Goal: Obtain resource: Download file/media

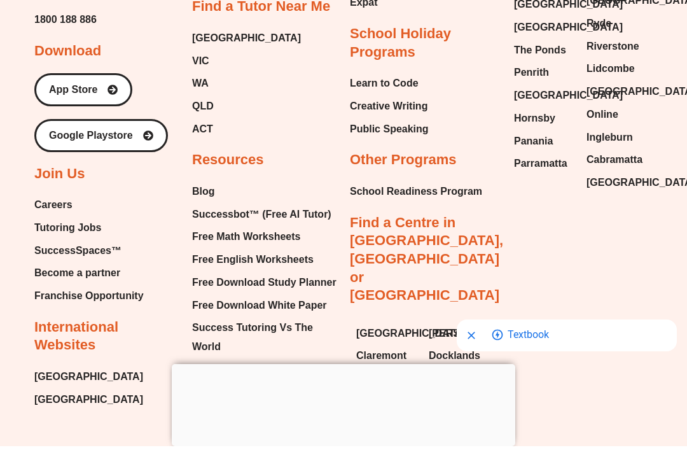
scroll to position [13656, 0]
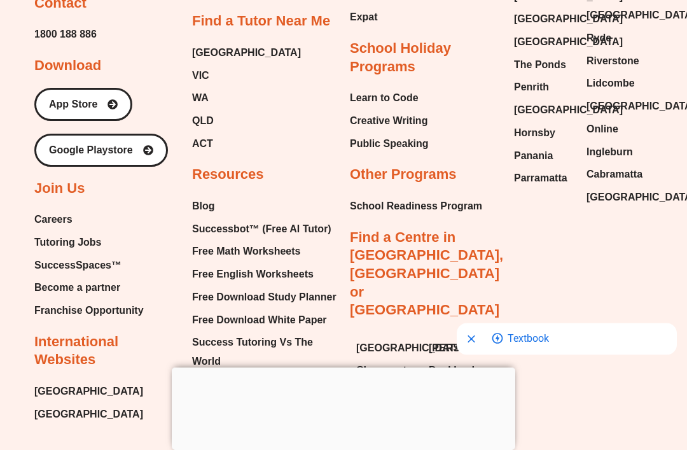
click at [277, 242] on span "Free Math Worksheets" at bounding box center [246, 251] width 108 height 19
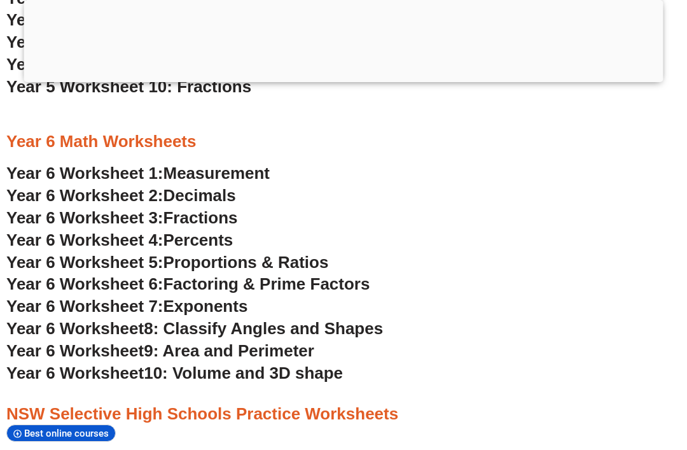
scroll to position [2544, 0]
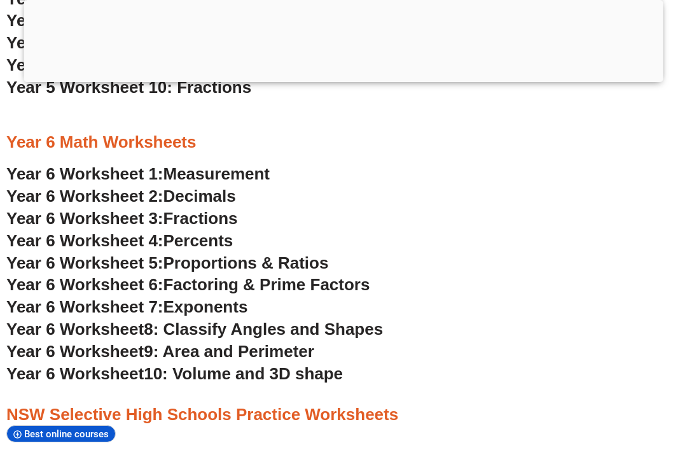
click at [383, 319] on span "8: Classify Angles and Shapes" at bounding box center [263, 328] width 239 height 19
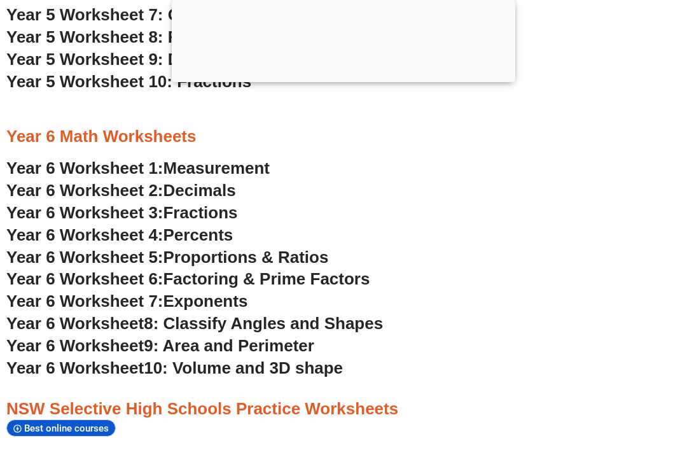
scroll to position [2549, 0]
click at [46, 159] on span "Year 6 Worksheet 1:" at bounding box center [84, 168] width 157 height 19
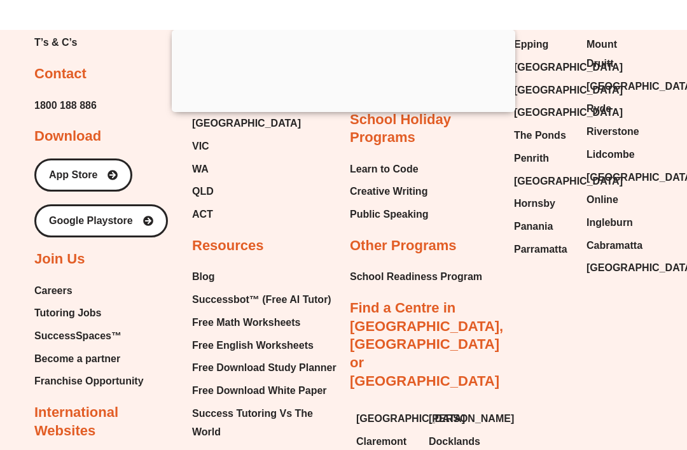
scroll to position [9447, 0]
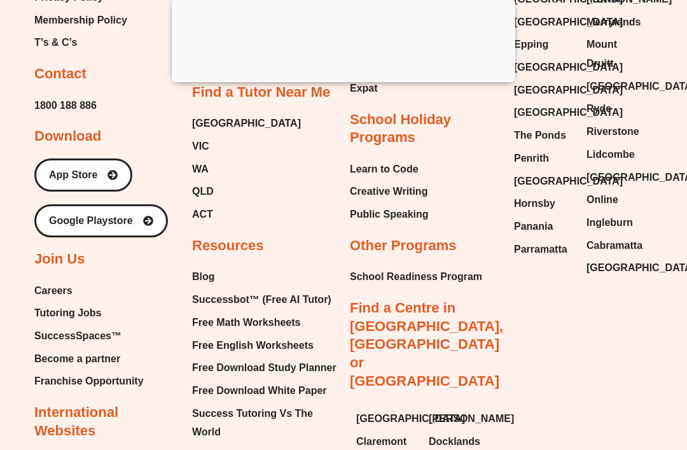
click at [217, 336] on span "Free English Worksheets" at bounding box center [252, 345] width 121 height 19
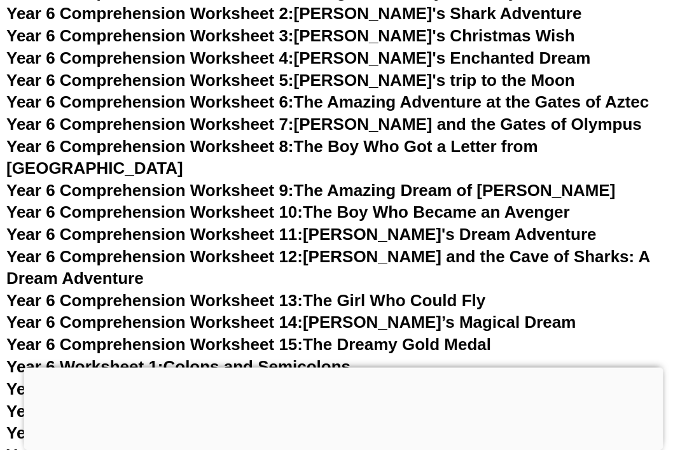
scroll to position [7093, 0]
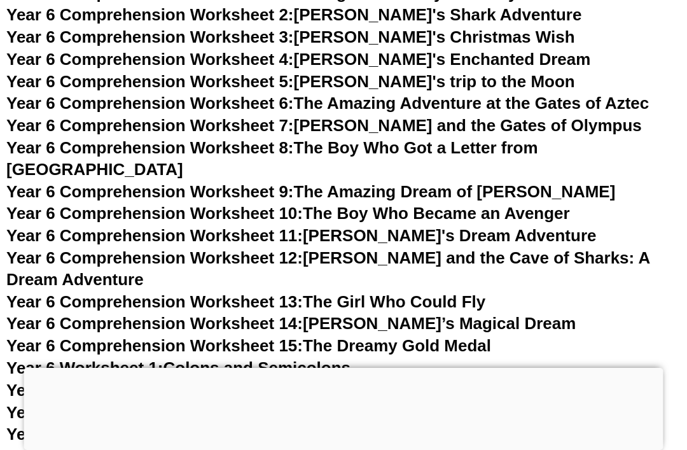
click at [491, 336] on link "Year 6 Comprehension Worksheet 15: The Dreamy Gold Medal" at bounding box center [248, 345] width 485 height 19
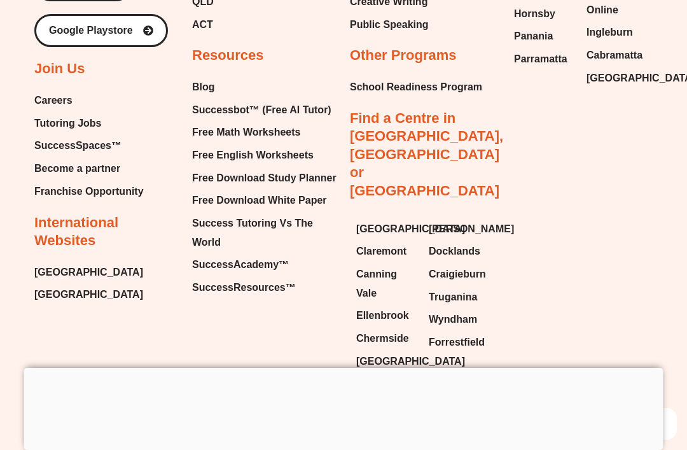
scroll to position [7113, 0]
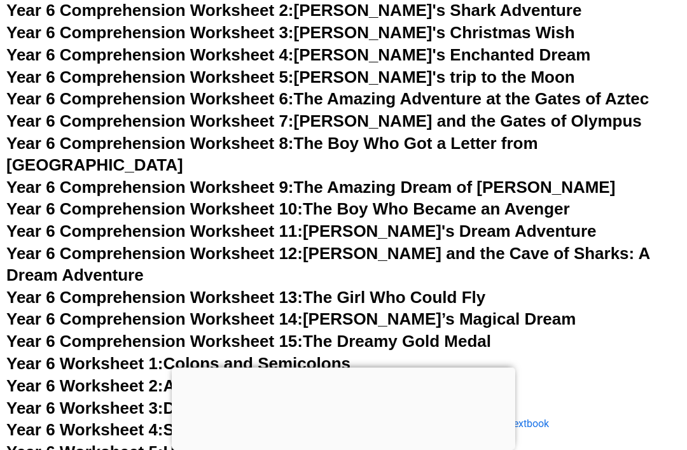
scroll to position [7090, 0]
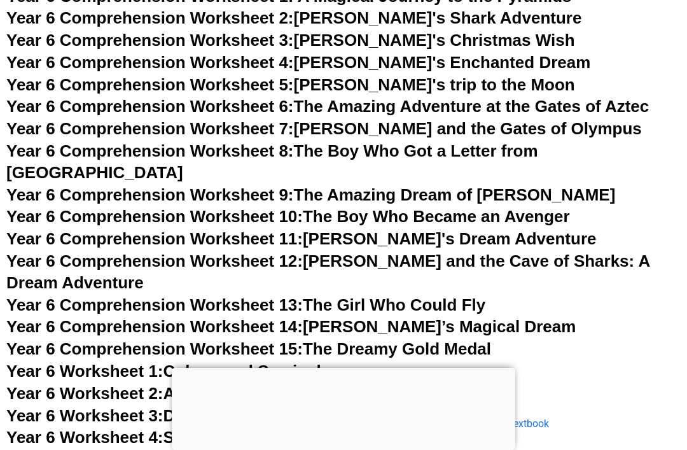
click at [538, 141] on link "Year 6 Comprehension Worksheet 8: The Boy Who Got a Letter from Hogwarts" at bounding box center [272, 161] width 532 height 41
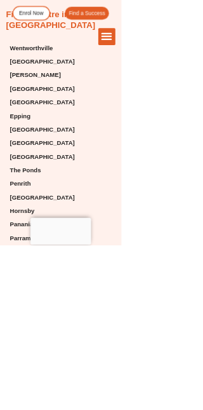
scroll to position [16294, 0]
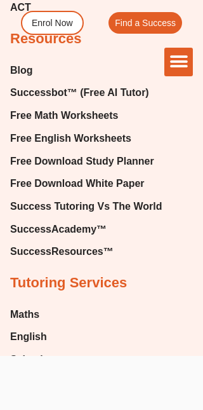
scroll to position [14648, 0]
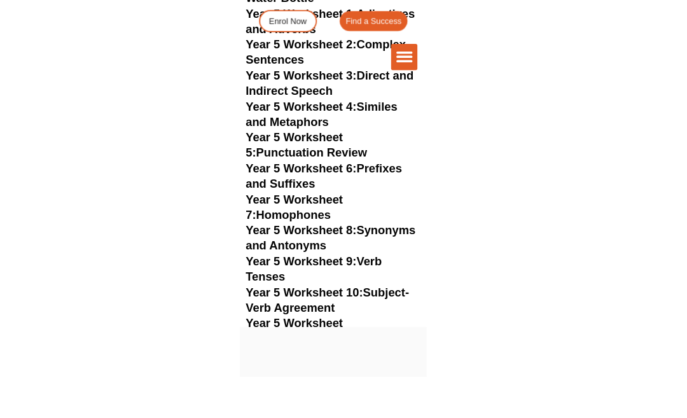
scroll to position [5917, 0]
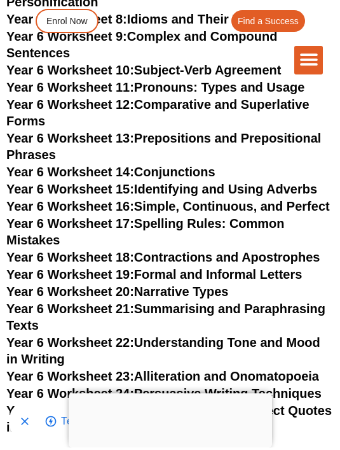
scroll to position [7751, 0]
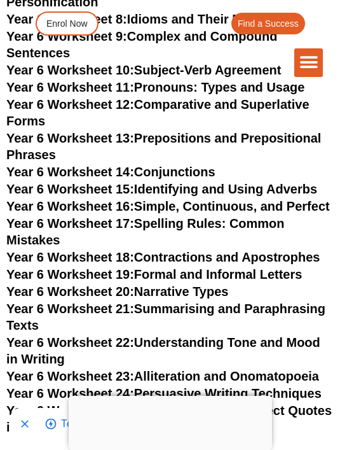
click at [263, 26] on link "Year 6 Worksheet 8: Idioms and Their Meanings" at bounding box center [148, 19] width 285 height 14
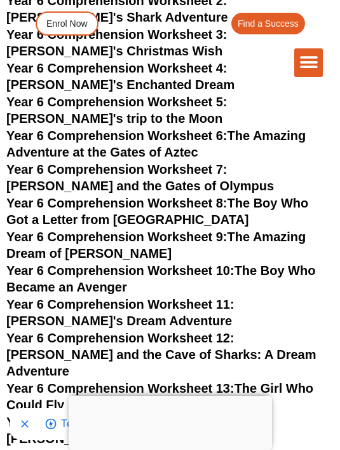
scroll to position [7140, 0]
